Goal: Task Accomplishment & Management: Manage account settings

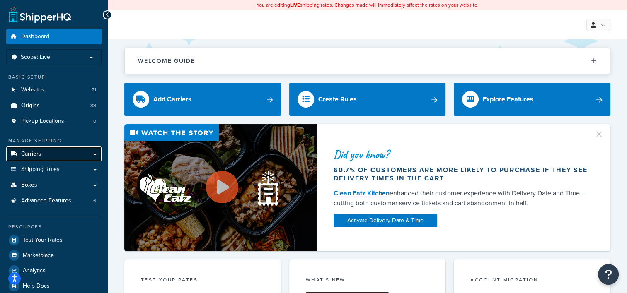
click at [72, 149] on link "Carriers" at bounding box center [53, 154] width 95 height 15
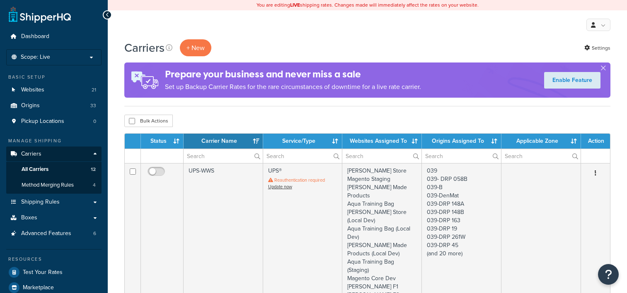
select select "15"
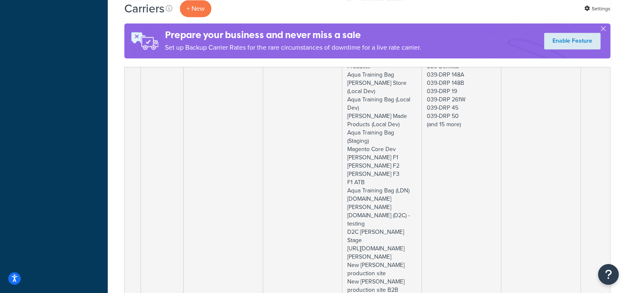
scroll to position [1254, 0]
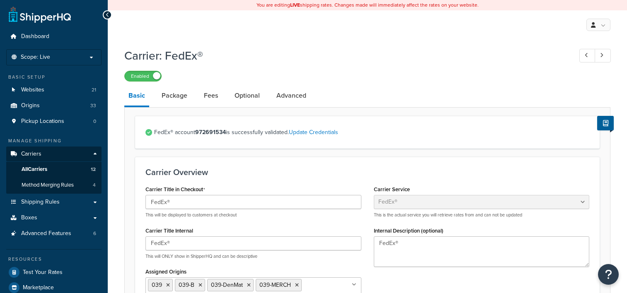
select select "fedEx"
select select "REGULAR_PICKUP"
select select "YOUR_PACKAGING"
click at [215, 94] on link "Fees" at bounding box center [211, 96] width 22 height 20
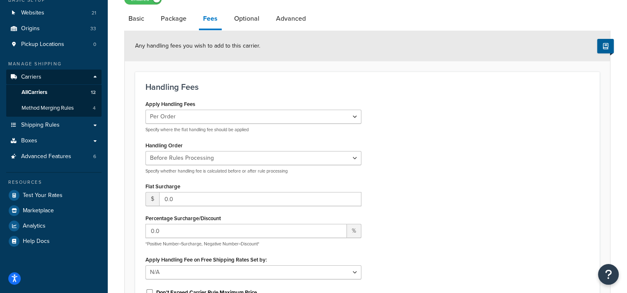
scroll to position [117, 0]
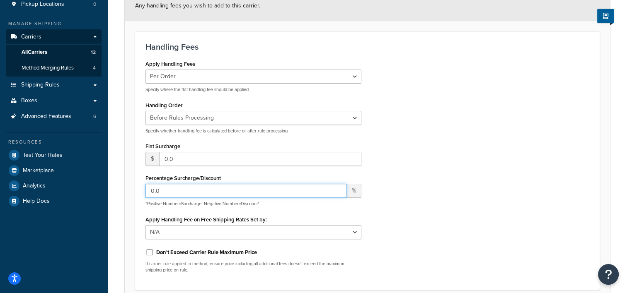
click at [152, 192] on input "0.0" at bounding box center [245, 191] width 201 height 14
type input "5.0"
click at [403, 167] on div "Apply Handling Fees Per Order Per Item Per Package Specify where the flat handl…" at bounding box center [367, 169] width 456 height 222
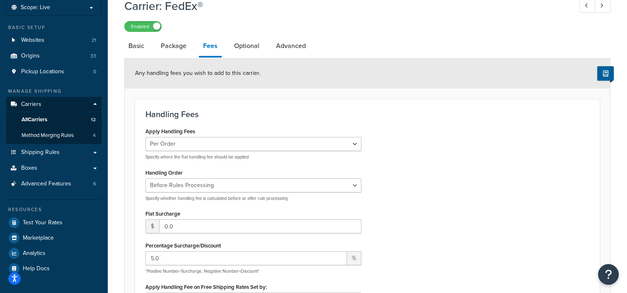
scroll to position [36, 0]
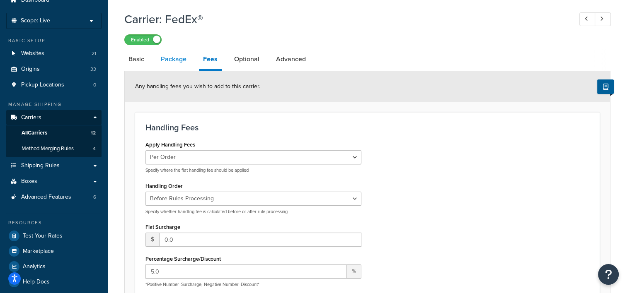
click at [173, 59] on link "Package" at bounding box center [174, 59] width 34 height 20
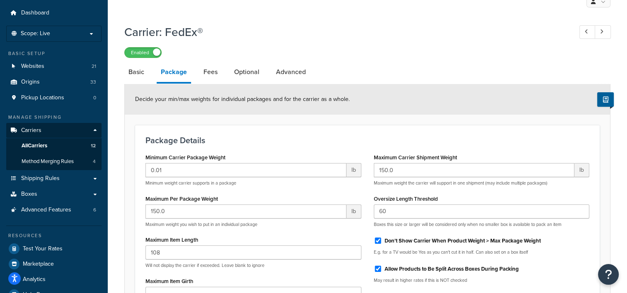
scroll to position [23, 0]
click at [140, 80] on link "Basic" at bounding box center [136, 73] width 24 height 20
select select "fedEx"
select select "REGULAR_PICKUP"
select select "YOUR_PACKAGING"
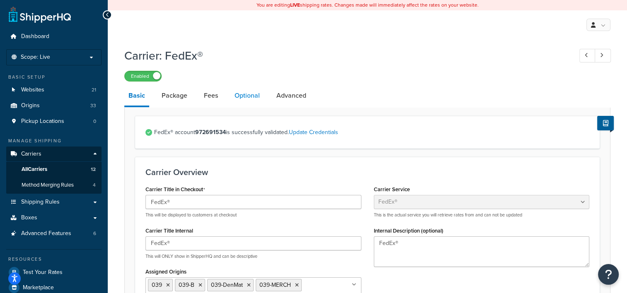
click at [239, 96] on link "Optional" at bounding box center [247, 96] width 34 height 20
select select "business"
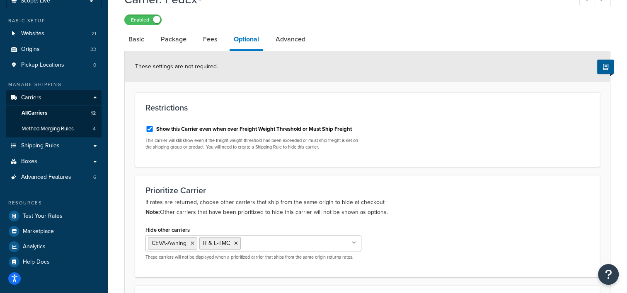
scroll to position [53, 0]
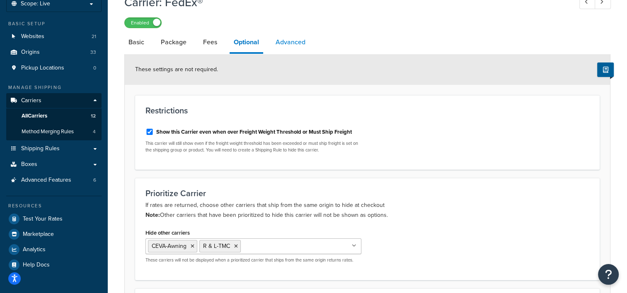
click at [292, 51] on link "Advanced" at bounding box center [290, 42] width 38 height 20
select select "false"
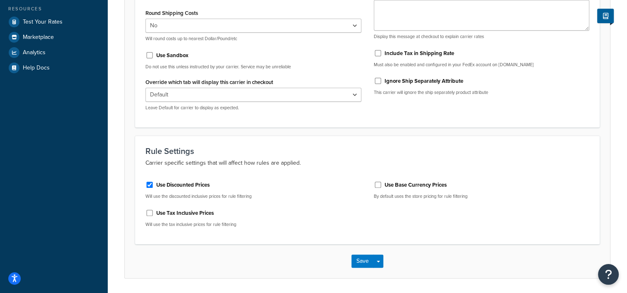
scroll to position [277, 0]
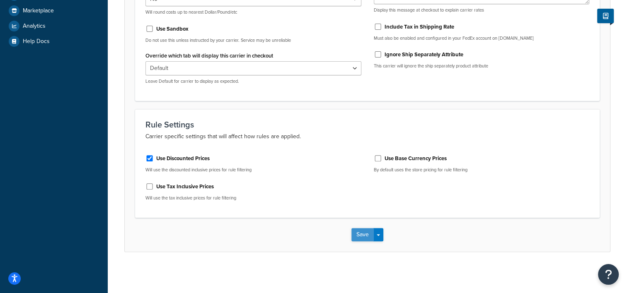
click at [356, 238] on button "Save" at bounding box center [362, 234] width 22 height 13
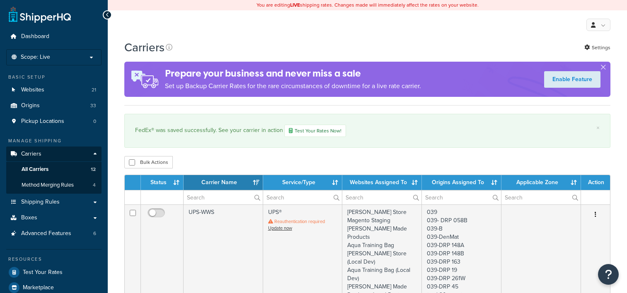
select select "15"
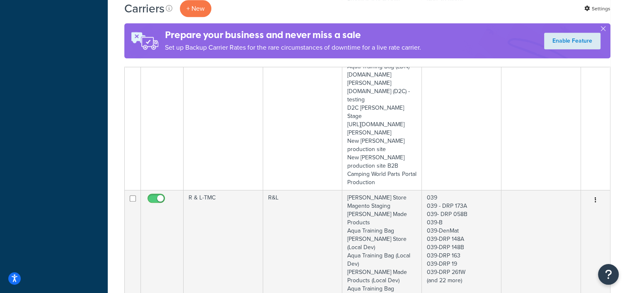
scroll to position [572, 0]
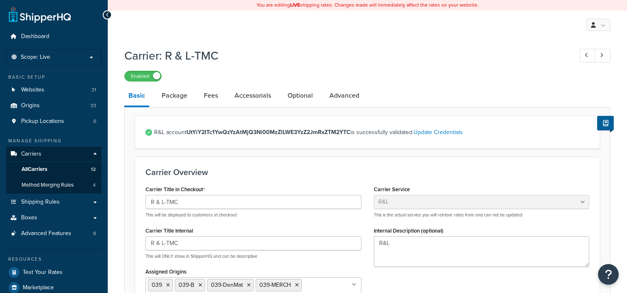
select select "rlFreight"
click at [210, 95] on link "Fees" at bounding box center [211, 96] width 22 height 20
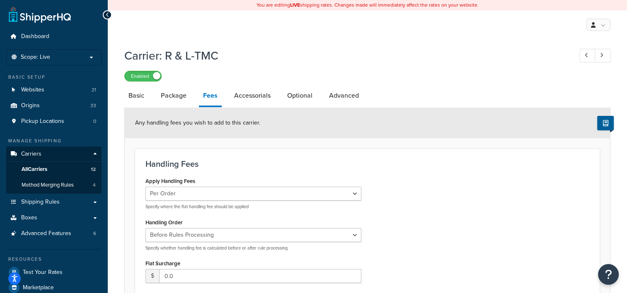
drag, startPoint x: 626, startPoint y: 43, endPoint x: 634, endPoint y: 100, distance: 57.8
click at [626, 100] on html "Press Alt+1 for screen-reader mode, Alt+0 to cancel Accessibility Screen-Reader…" at bounding box center [313, 291] width 627 height 582
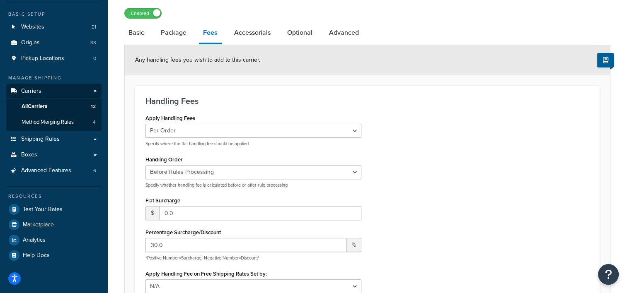
scroll to position [22, 0]
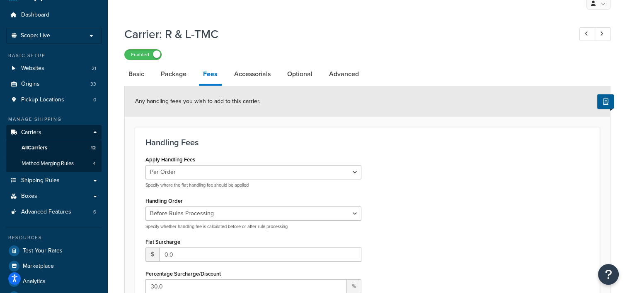
click at [494, 55] on div "Enabled" at bounding box center [367, 54] width 486 height 12
